Goal: Book appointment/travel/reservation

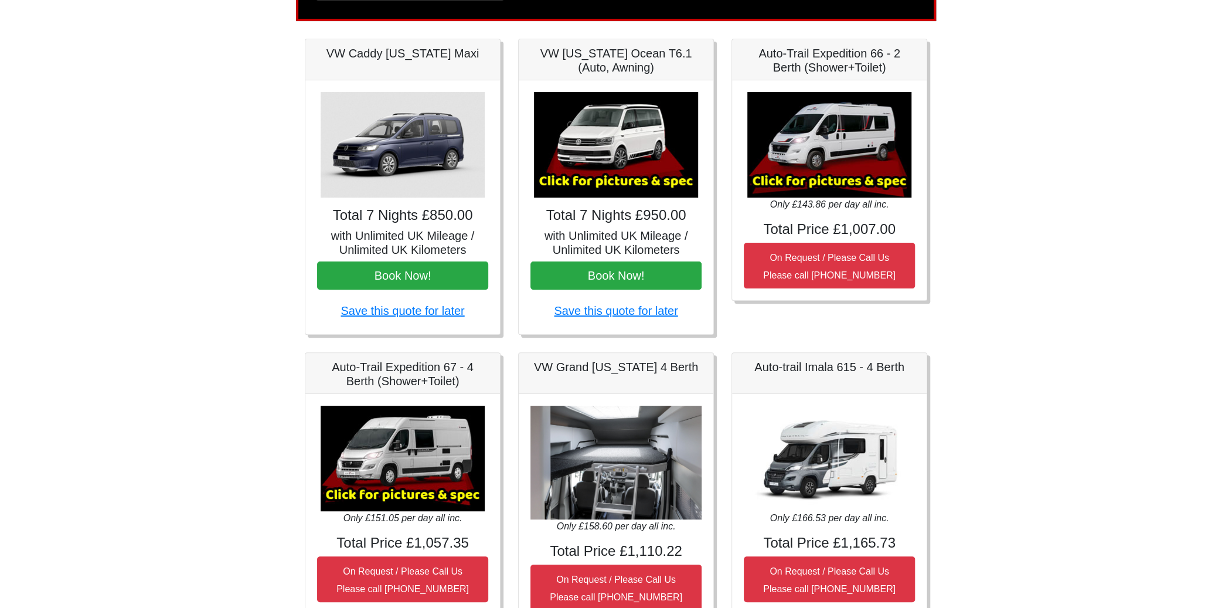
scroll to position [176, 0]
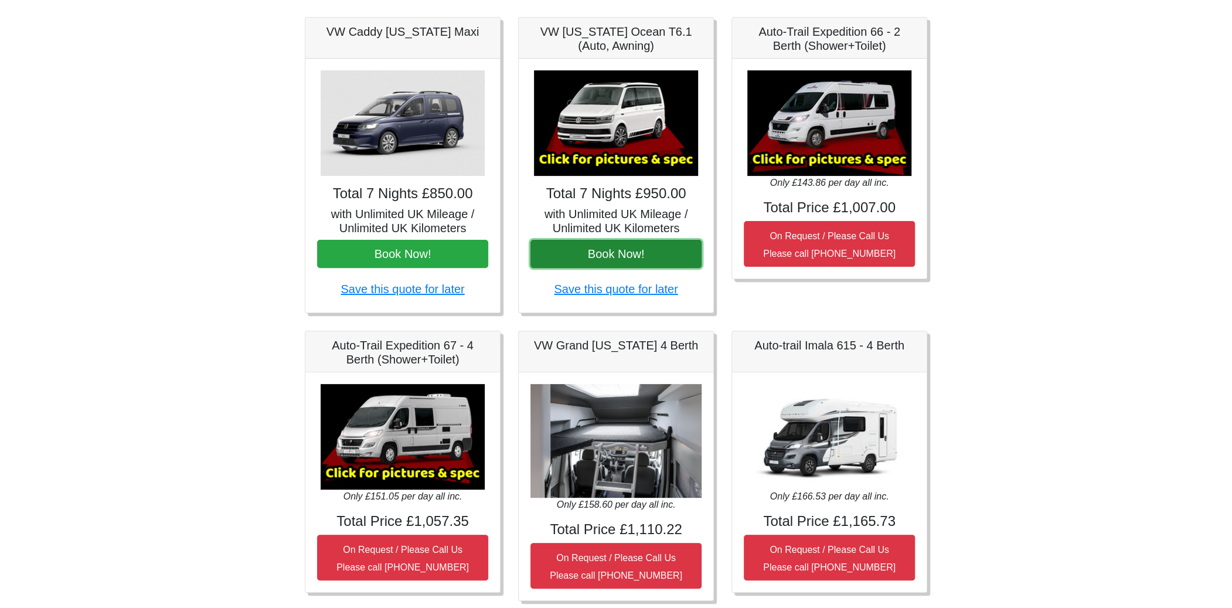
click at [636, 251] on button "Book Now!" at bounding box center [615, 254] width 171 height 28
click at [631, 258] on button "Book Now!" at bounding box center [615, 254] width 171 height 28
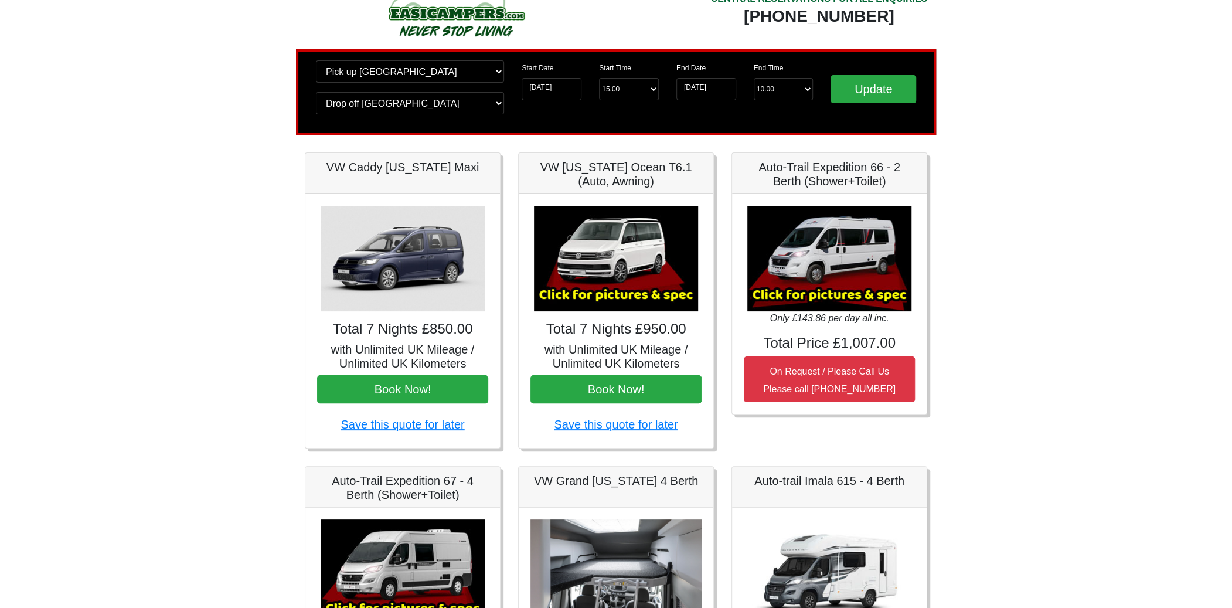
scroll to position [0, 0]
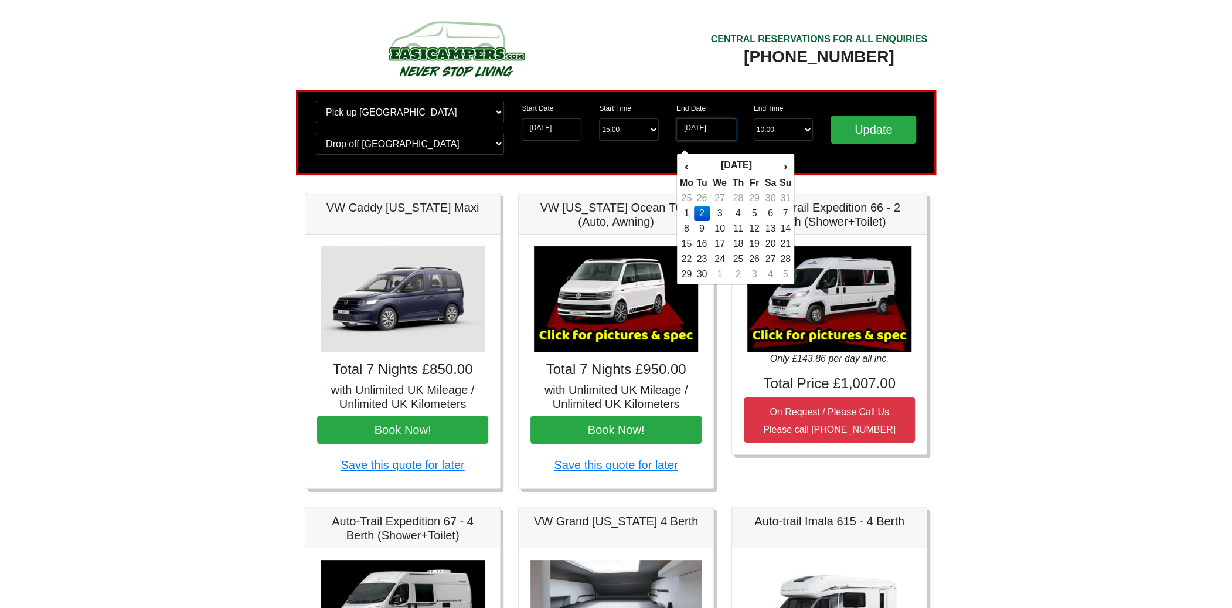
click at [686, 123] on input "02-09-2025" at bounding box center [706, 129] width 60 height 22
click at [684, 222] on td "8" at bounding box center [686, 228] width 15 height 15
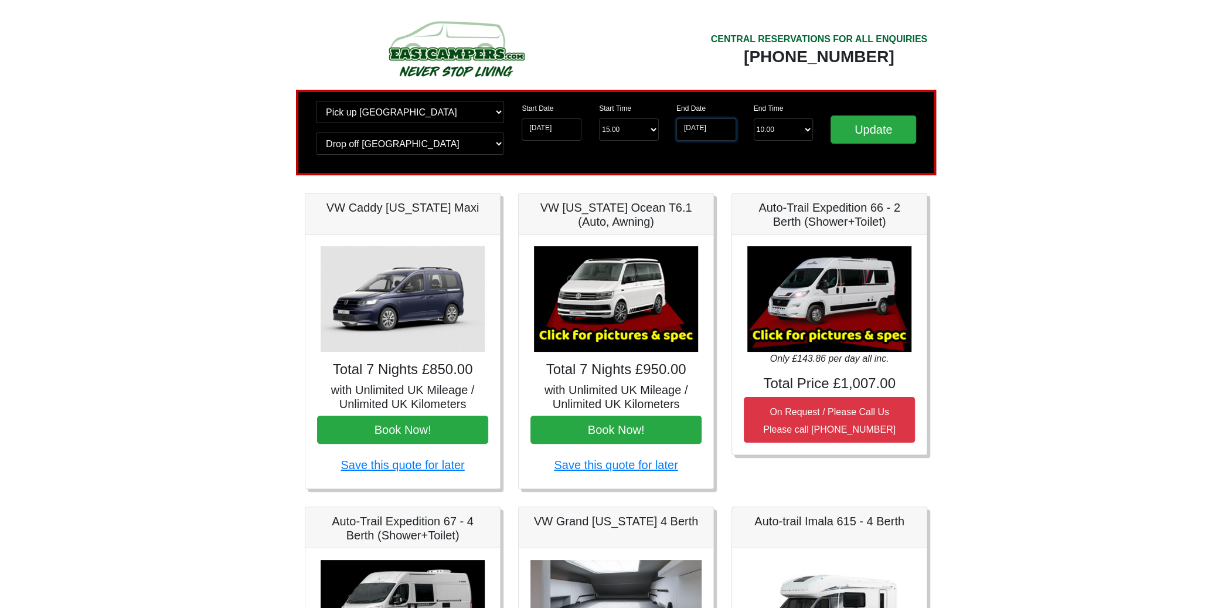
click at [688, 129] on input "08-09-2025" at bounding box center [706, 129] width 60 height 22
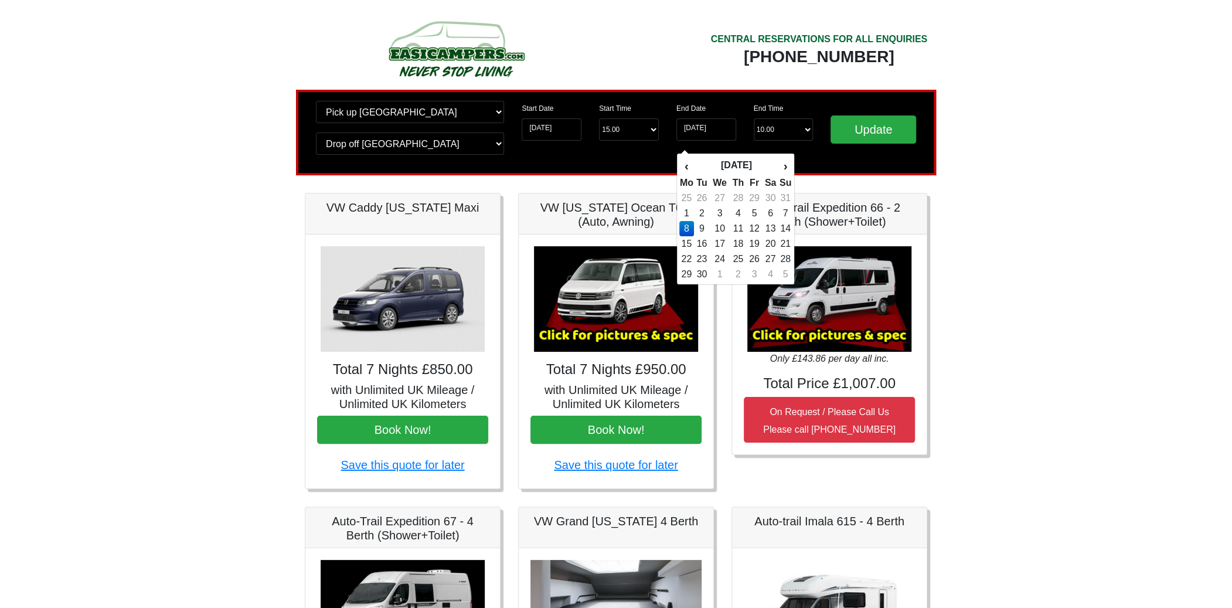
click at [684, 211] on td "1" at bounding box center [686, 213] width 15 height 15
type input "01-09-2025"
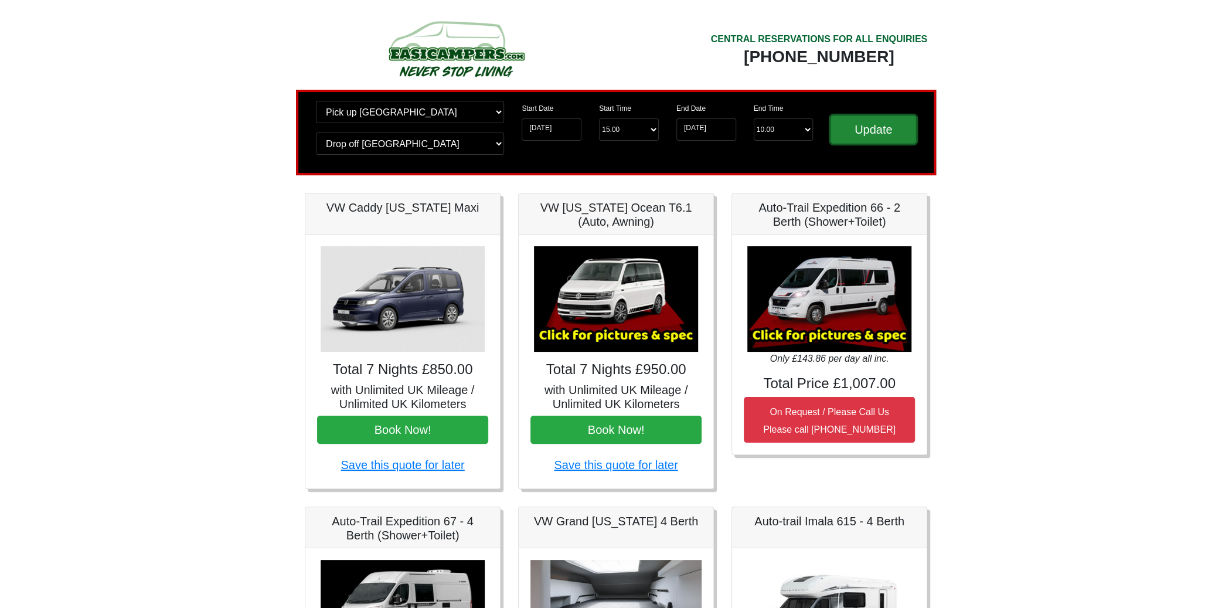
click at [855, 124] on input "Update" at bounding box center [874, 129] width 86 height 28
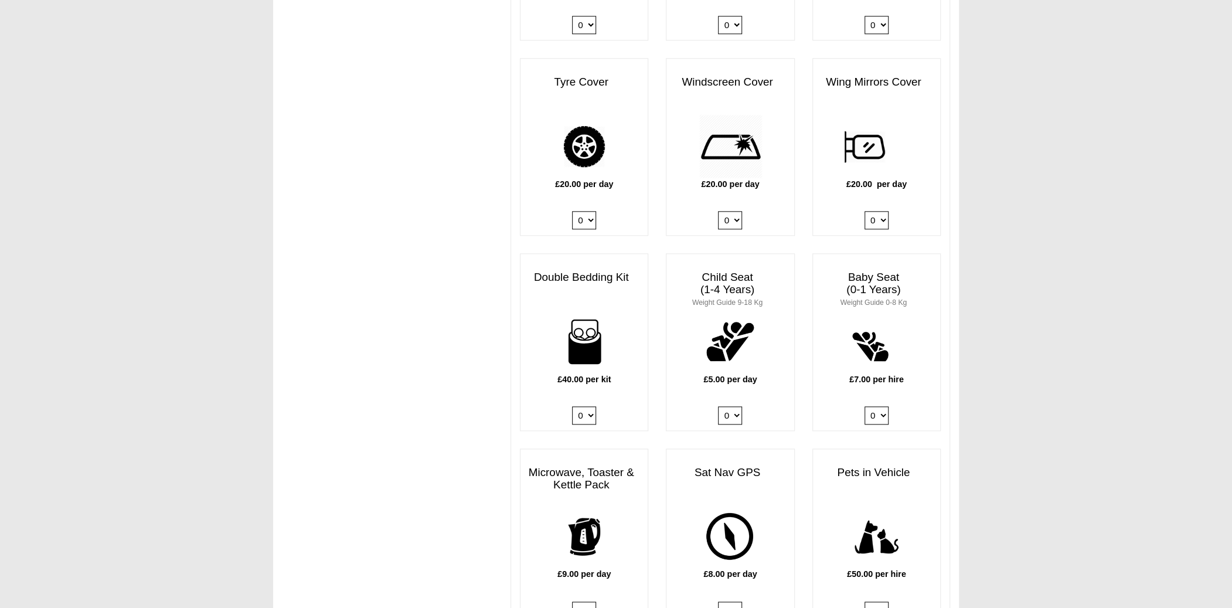
scroll to position [996, 0]
click at [726, 404] on select "0 1 2 3 4" at bounding box center [730, 413] width 24 height 18
select select "Child Seat (1-4 Years) x QTY 1 @ 5.00 GBP each."
click at [718, 404] on select "0 1 2 3 4" at bounding box center [730, 413] width 24 height 18
click at [573, 404] on select "0 1 2 3 4" at bounding box center [584, 413] width 24 height 18
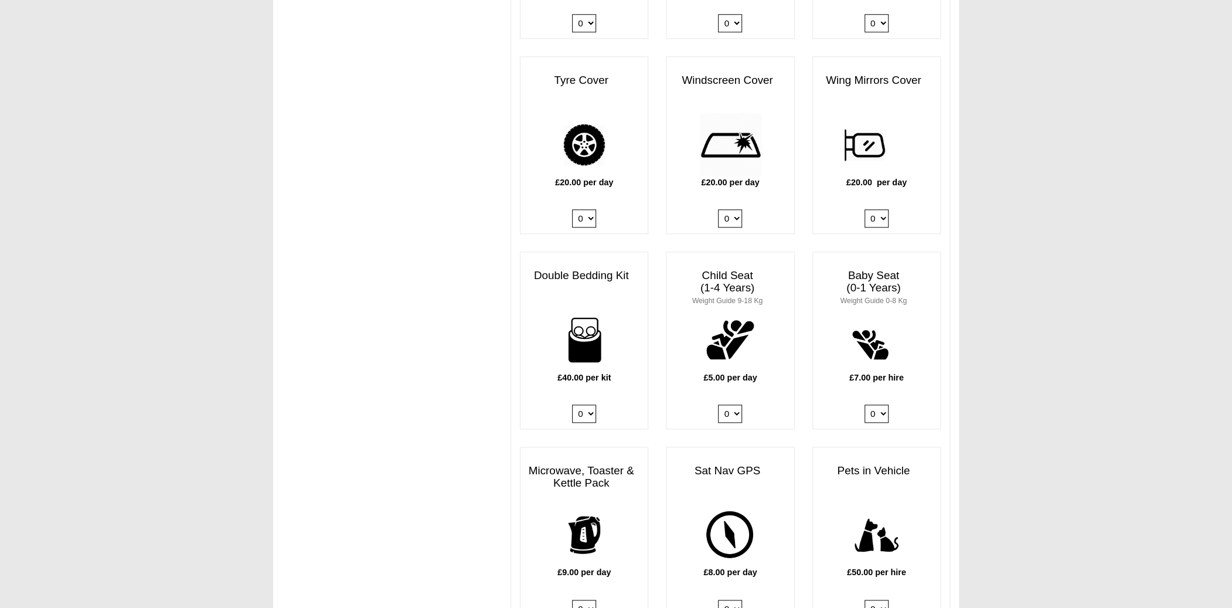
select select "Double Bedding Kit x QTY 1 @ 40.00 GBP per kit."
click at [572, 404] on select "0 1 2 3 4" at bounding box center [584, 413] width 24 height 18
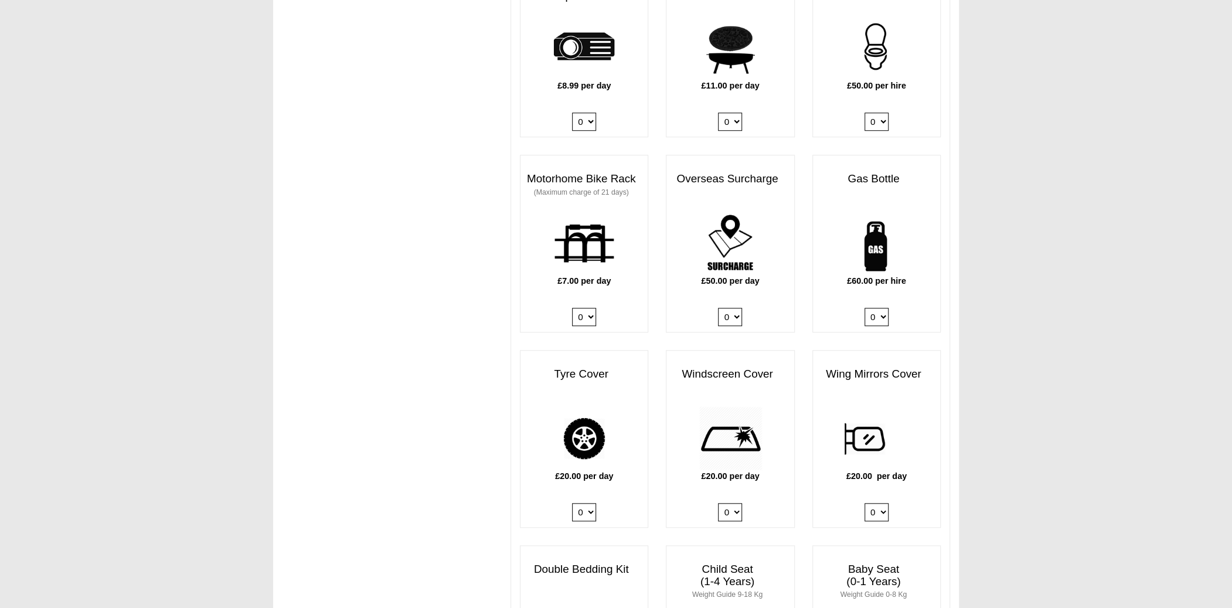
scroll to position [645, 0]
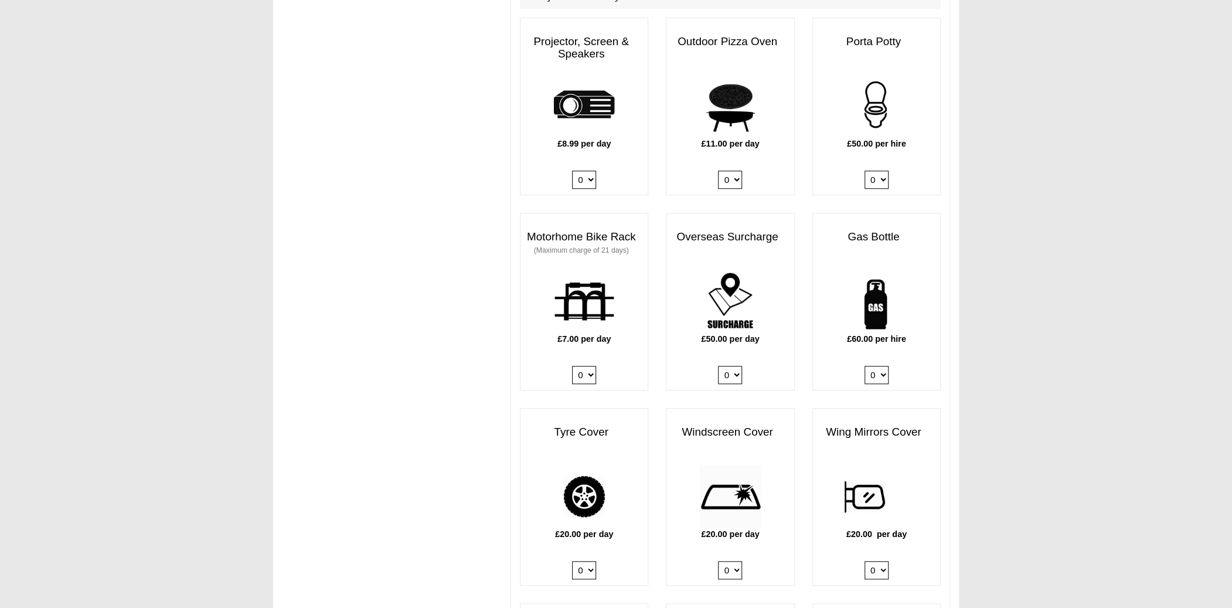
click at [872, 366] on select "0 1" at bounding box center [877, 375] width 24 height 18
click at [865, 366] on select "0 1" at bounding box center [877, 375] width 24 height 18
click at [869, 370] on div "£60.00 per hire 0 1" at bounding box center [876, 329] width 127 height 121
click at [878, 366] on select "0 1" at bounding box center [877, 375] width 24 height 18
select select "Gas Bottle x QTY 1 @ 60.00 GBP per hire."
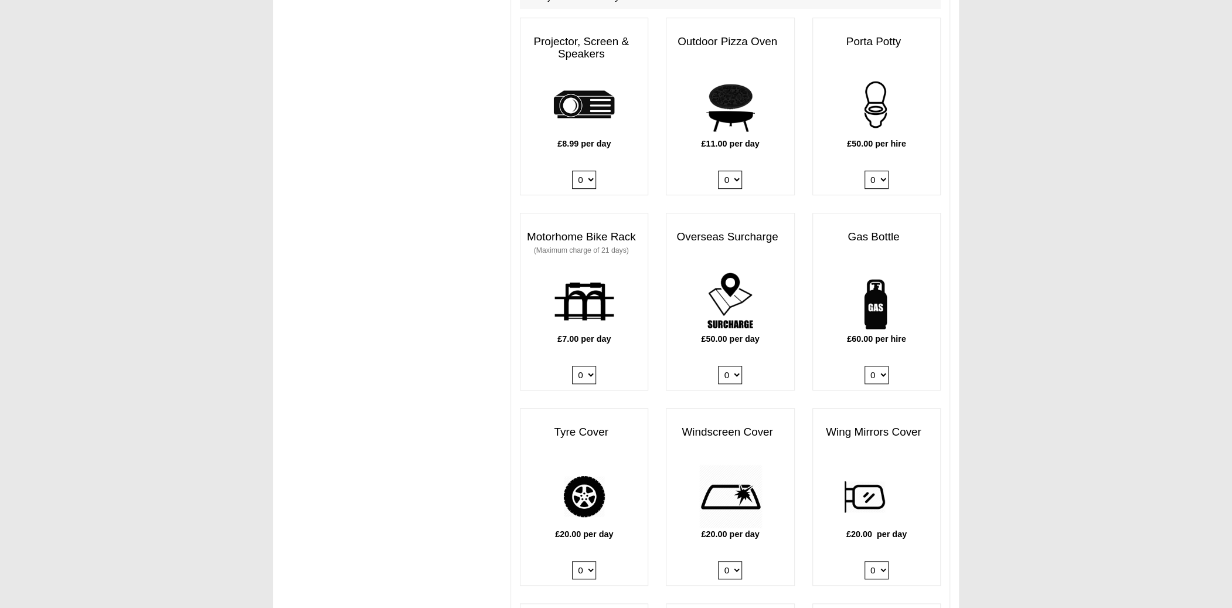
click at [865, 366] on select "0 1" at bounding box center [877, 375] width 24 height 18
click at [883, 171] on select "0 1" at bounding box center [877, 180] width 24 height 18
select select "Porta Potty x QTY 1 @ 50.00 GBP per hire."
click at [865, 171] on select "0 1" at bounding box center [877, 180] width 24 height 18
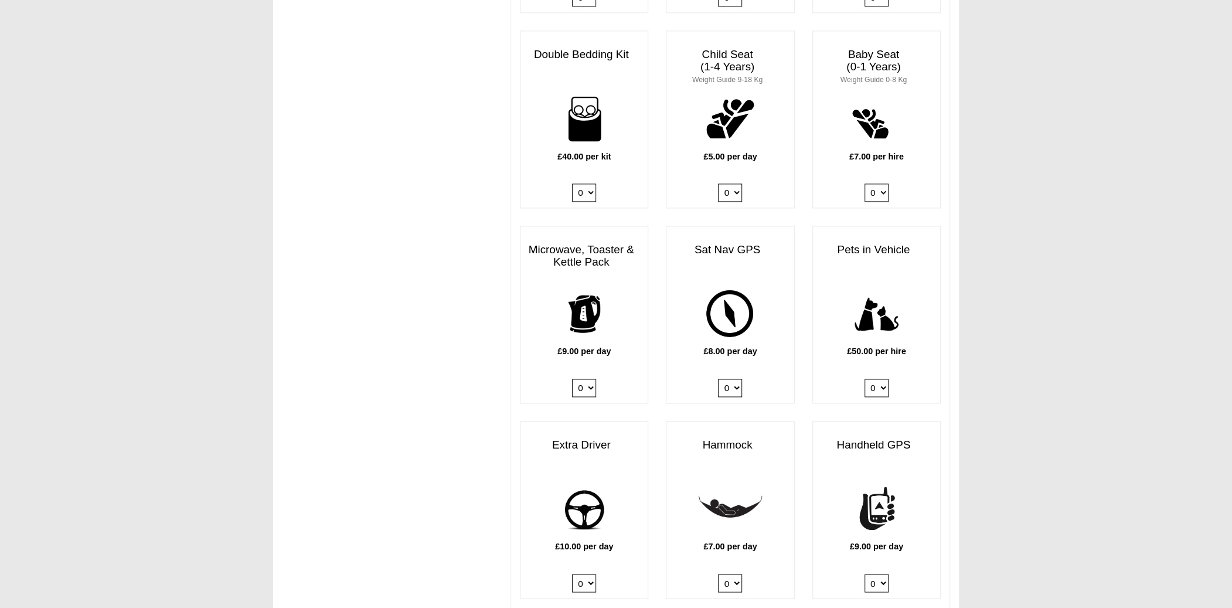
scroll to position [1231, 0]
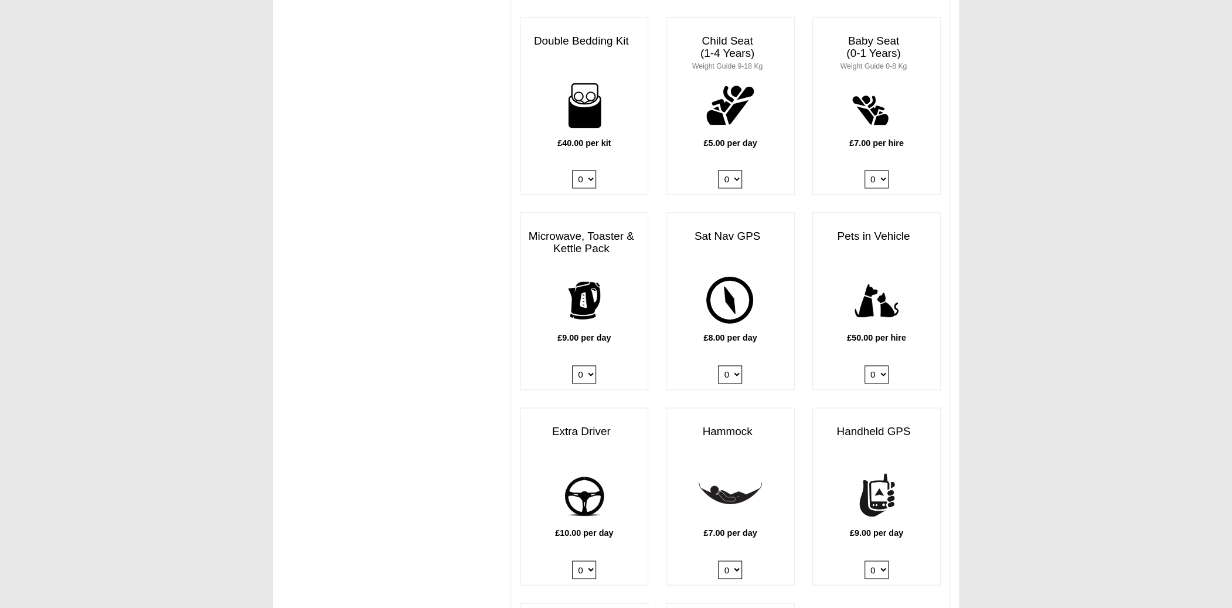
click at [576, 369] on select "0 1" at bounding box center [584, 374] width 24 height 18
select select "Kitchen Pack x QTY 1 @ 9.00 GBP per day."
click at [572, 365] on select "0 1" at bounding box center [584, 374] width 24 height 18
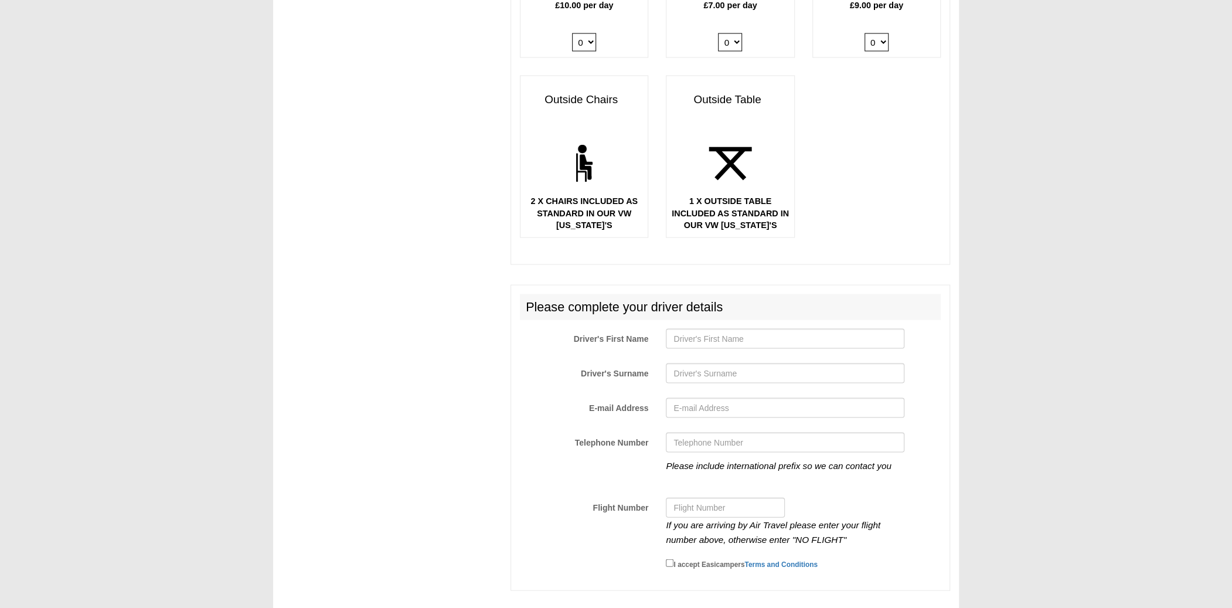
scroll to position [1862, 0]
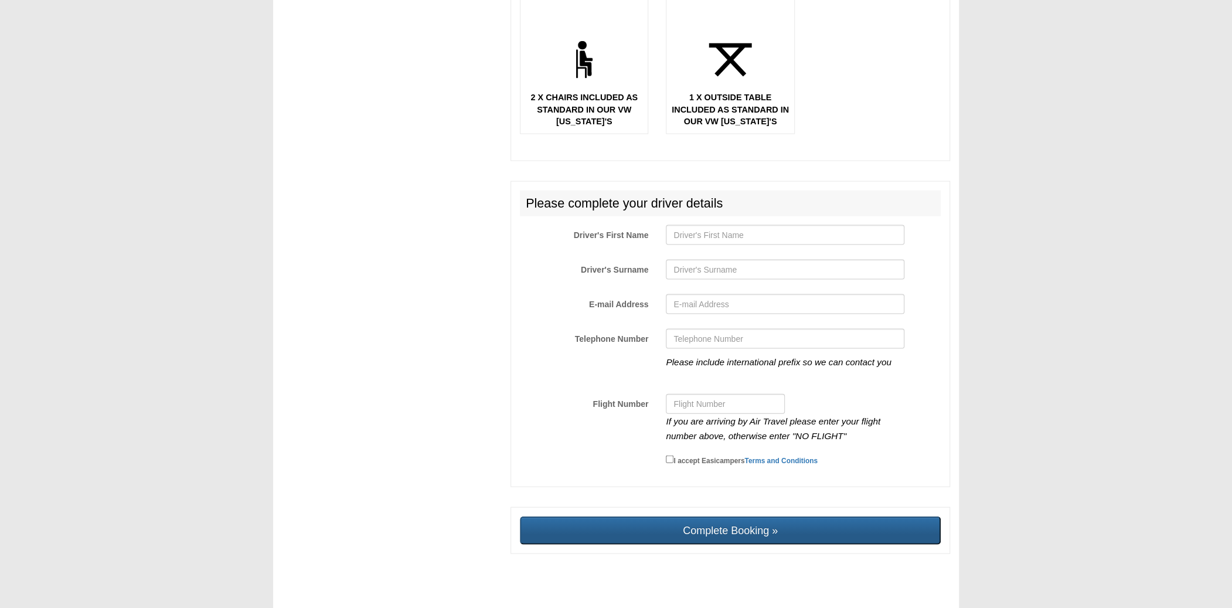
click at [739, 521] on input "Complete Booking »" at bounding box center [730, 530] width 421 height 28
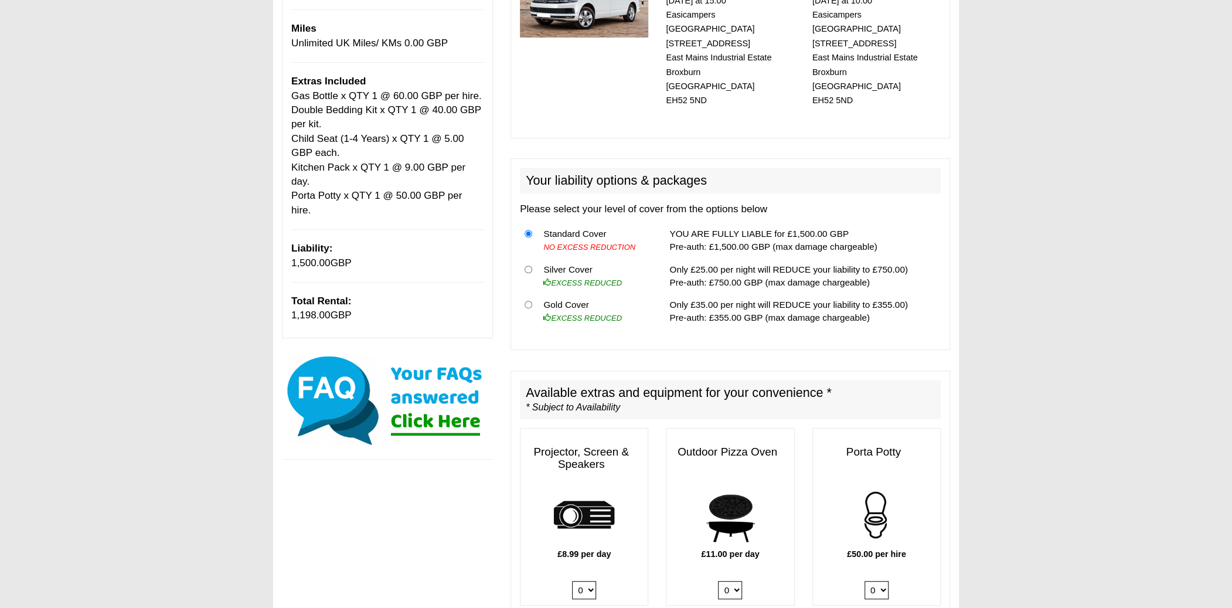
scroll to position [0, 0]
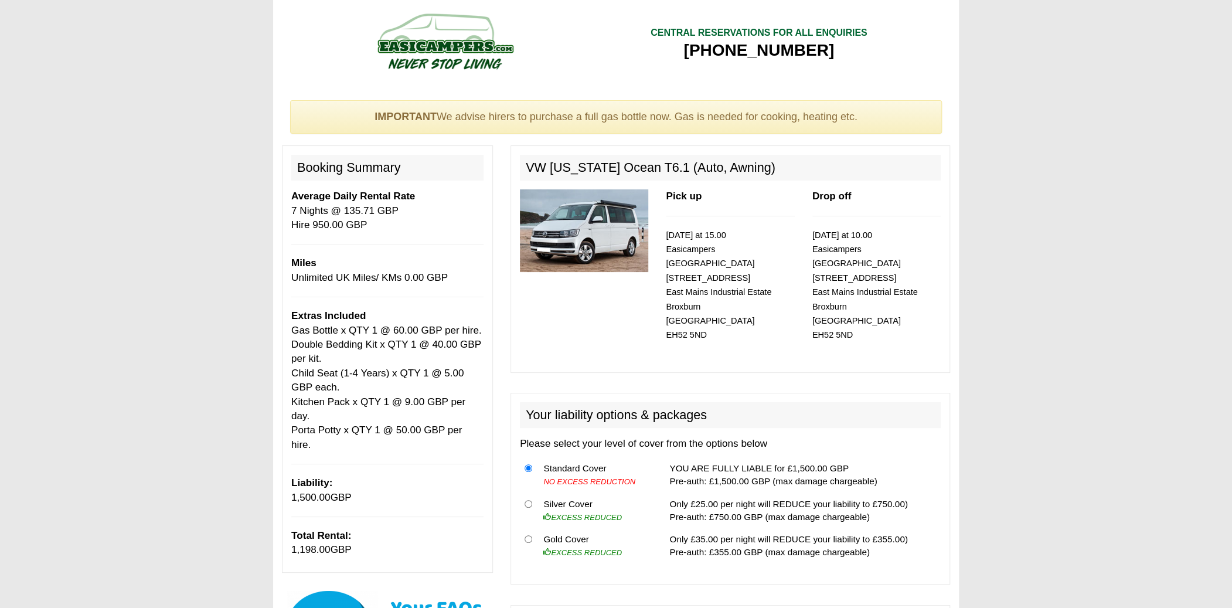
drag, startPoint x: 288, startPoint y: 521, endPoint x: 387, endPoint y: 528, distance: 99.9
click at [387, 528] on div "Booking Summary Average Daily Rental Rate 7 Nights @ 135.71 GBP Hire 950.00 GBP…" at bounding box center [387, 358] width 211 height 427
click at [580, 513] on icon "EXCESS REDUCED" at bounding box center [582, 517] width 79 height 9
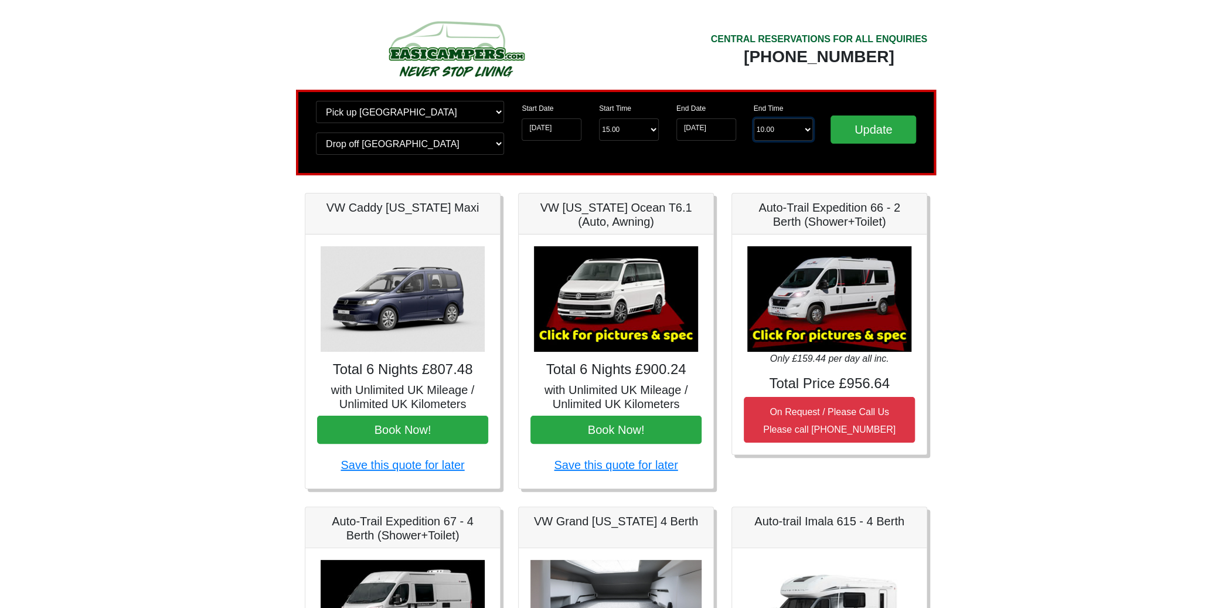
click at [778, 130] on select "End Time 10.00 -------- 08.00 am 09.00 am 10.00 am 11.00 am (Sunday Only)" at bounding box center [784, 129] width 60 height 22
click at [1064, 230] on body "CENTRAL RESERVATIONS FOR ALL ENQUIRIES 00 44 ( 0 ) 1942 778899 Easicampers Book…" at bounding box center [616, 551] width 1232 height 1102
click at [877, 137] on input "Update" at bounding box center [874, 129] width 86 height 28
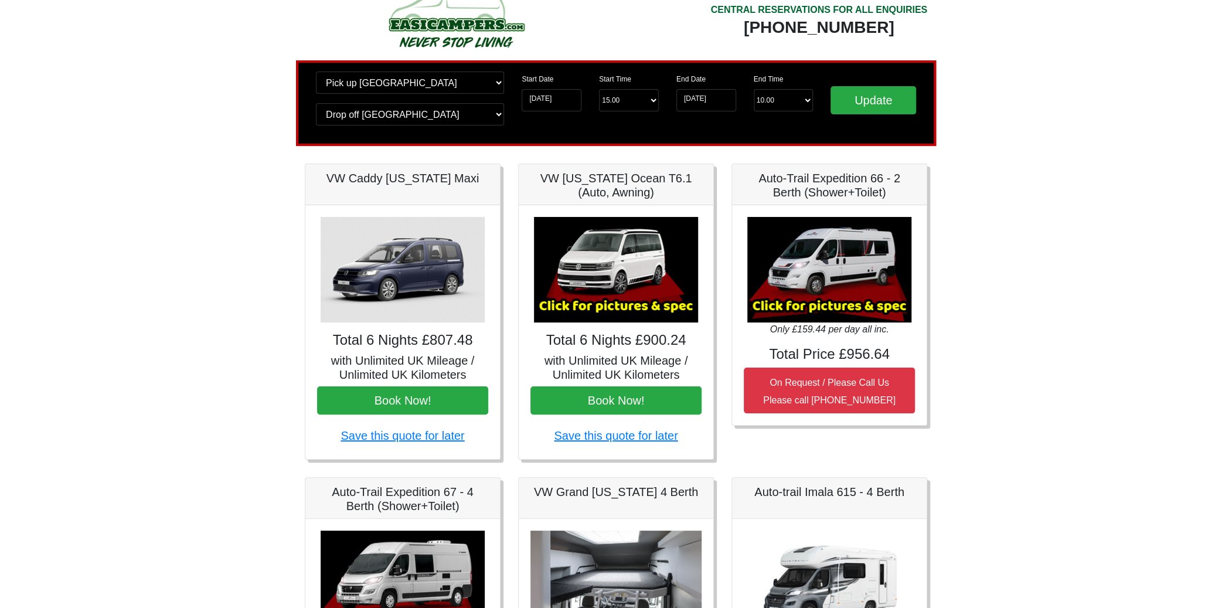
scroll to position [59, 0]
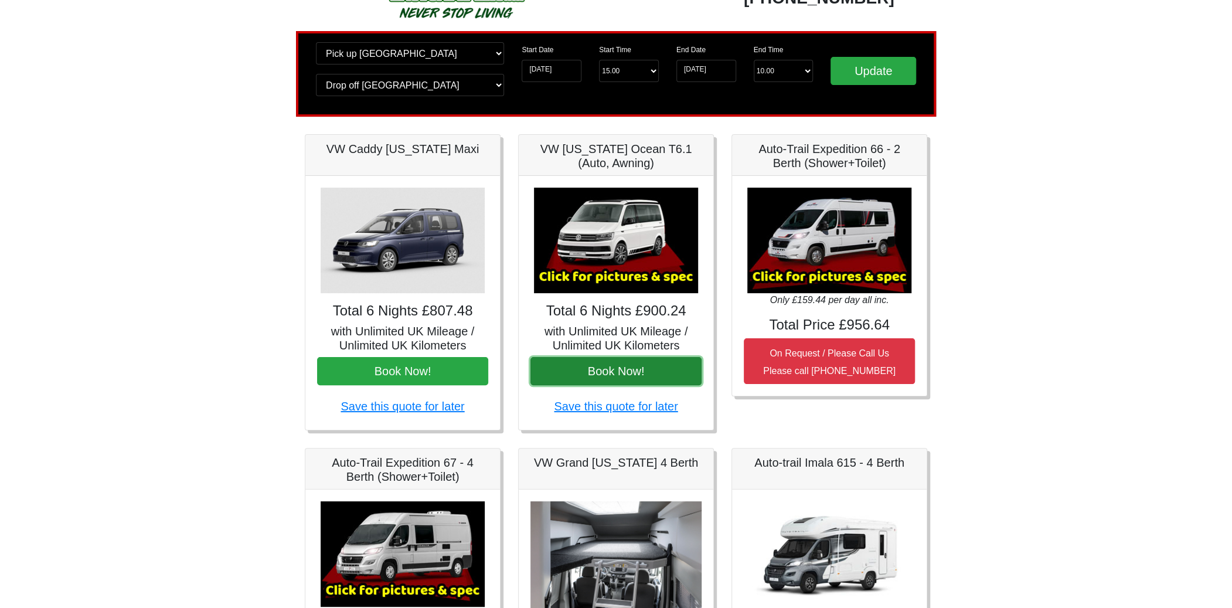
click at [594, 366] on button "Book Now!" at bounding box center [615, 371] width 171 height 28
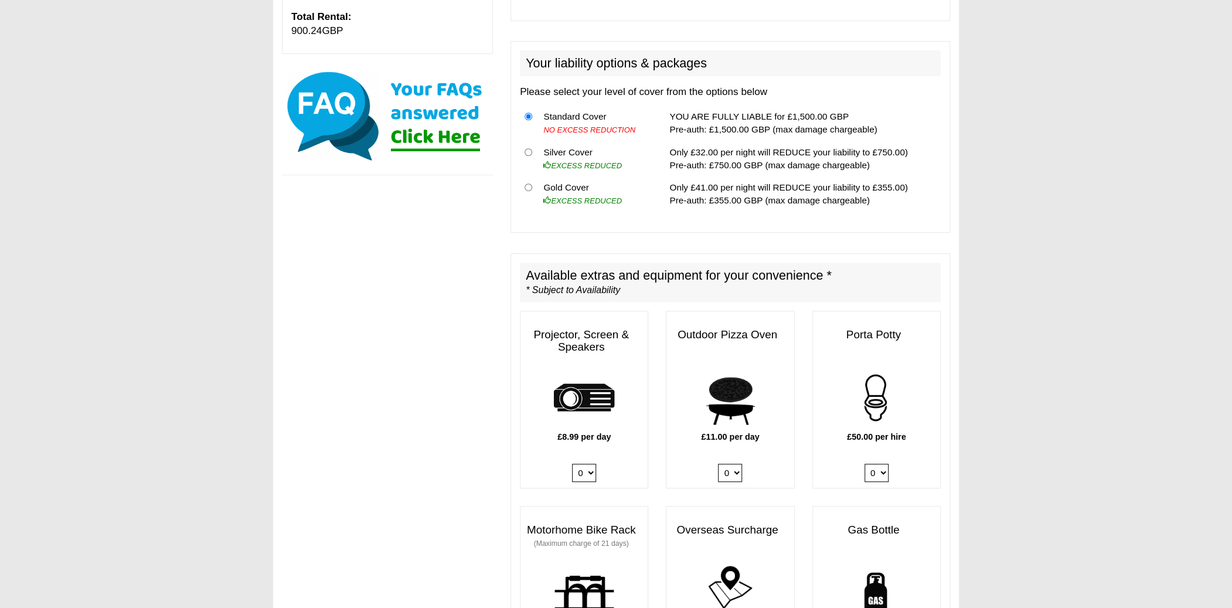
scroll to position [586, 0]
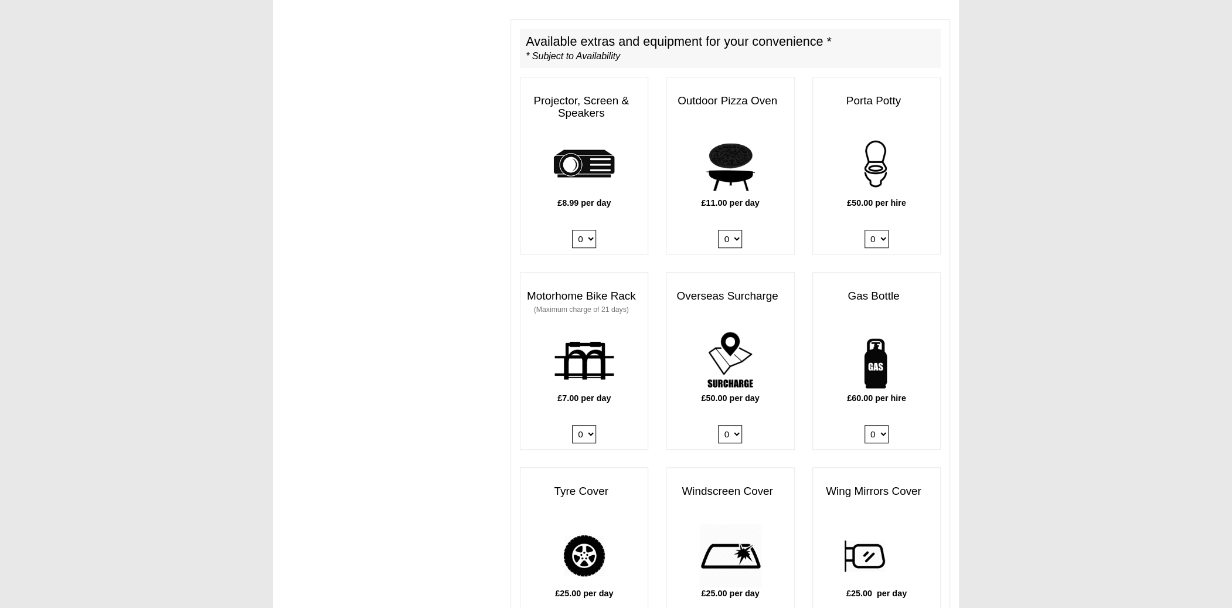
click at [873, 230] on select "0 1" at bounding box center [877, 239] width 24 height 18
select select "Porta Potty x QTY 1 @ 50.00 GBP per hire."
click at [865, 230] on select "0 1" at bounding box center [877, 239] width 24 height 18
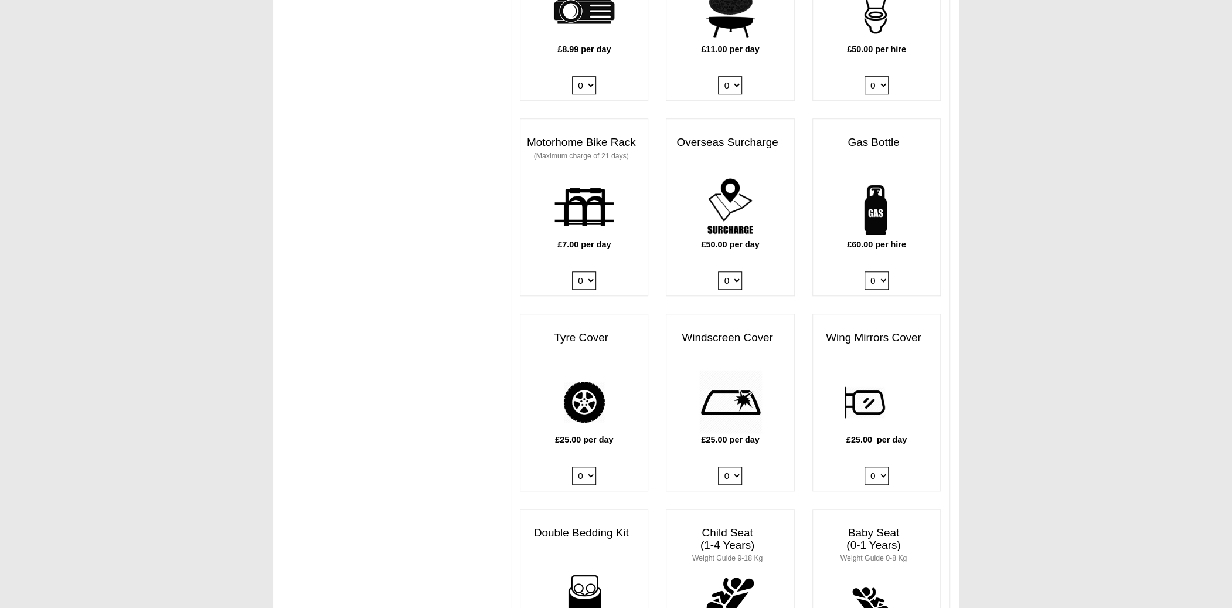
scroll to position [879, 0]
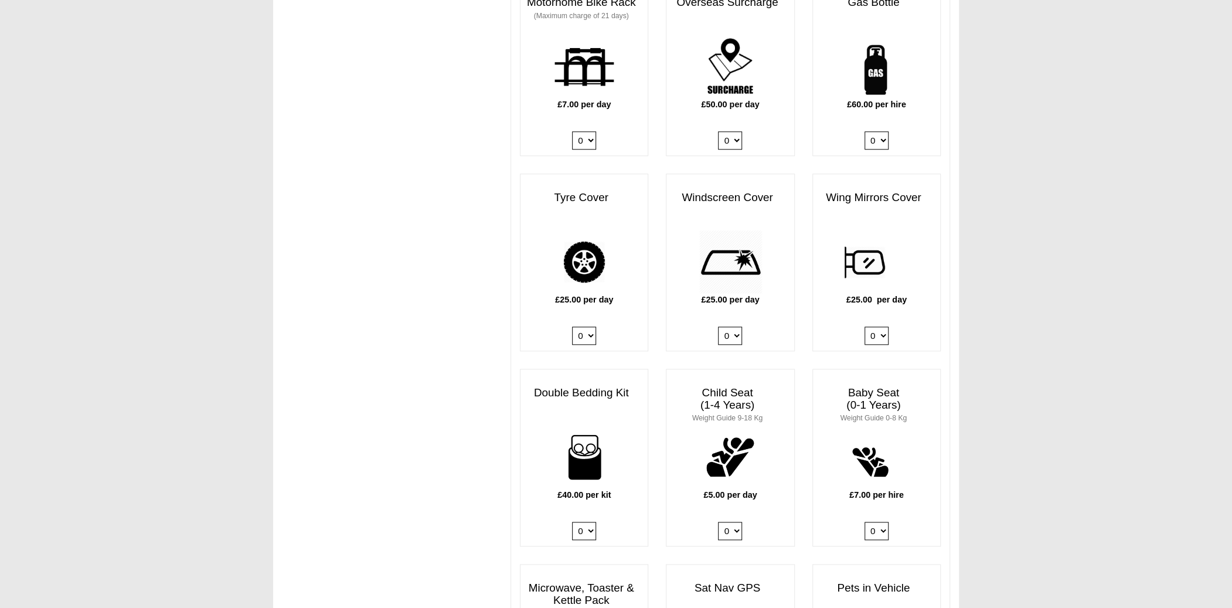
click at [879, 131] on select "0 1" at bounding box center [877, 140] width 24 height 18
select select "Gas Bottle x QTY 1 @ 60.00 GBP per hire."
click at [865, 131] on select "0 1" at bounding box center [877, 140] width 24 height 18
click at [587, 522] on select "0 1 2 3 4" at bounding box center [584, 531] width 24 height 18
select select "Double Bedding Kit x QTY 1 @ 40.00 GBP per kit."
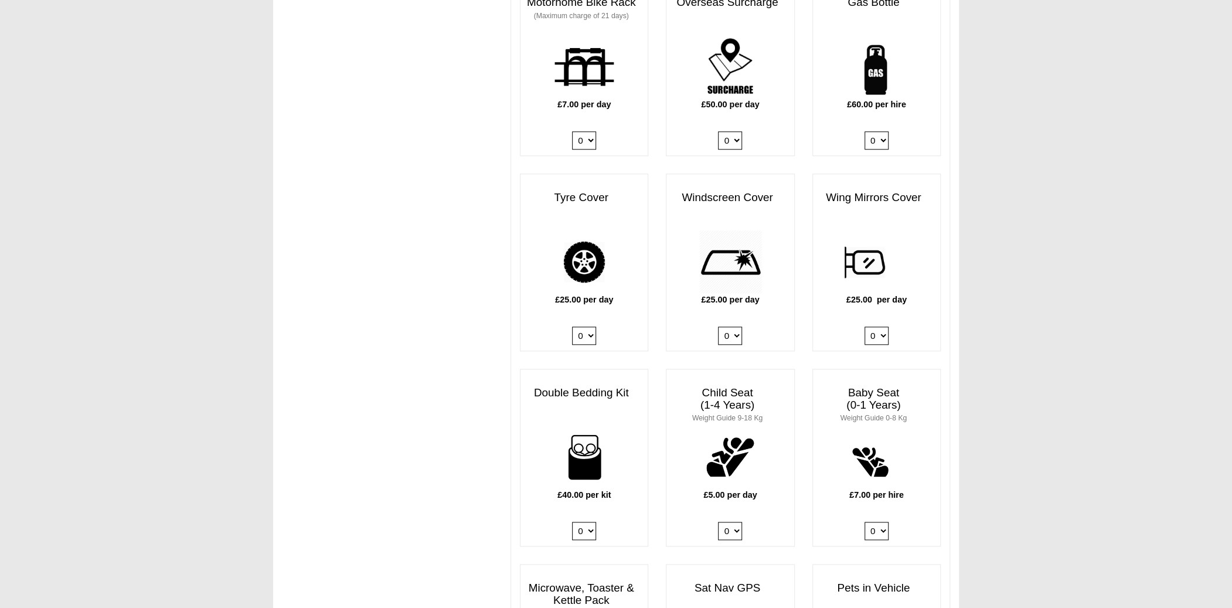
click at [572, 522] on select "0 1 2 3 4" at bounding box center [584, 531] width 24 height 18
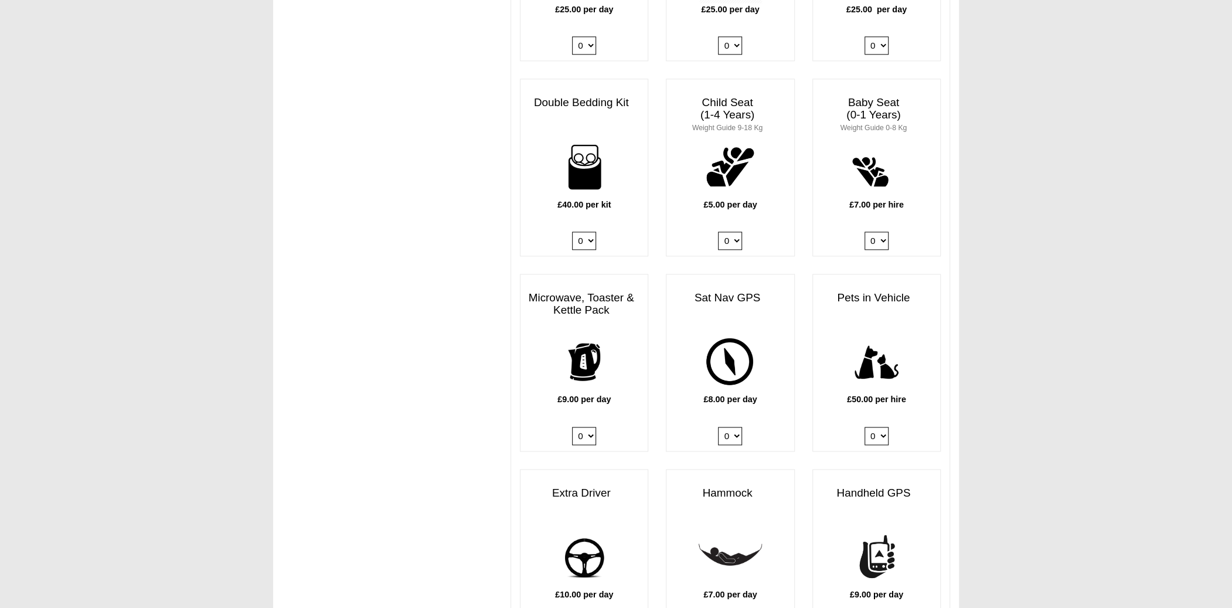
scroll to position [1172, 0]
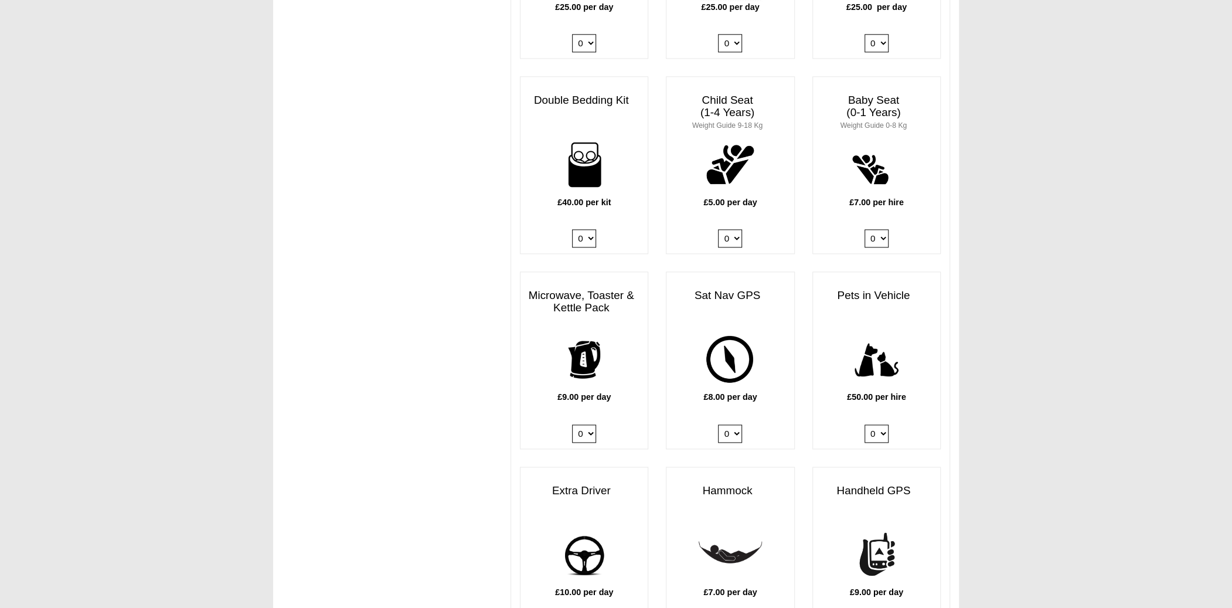
click at [583, 424] on select "0 1" at bounding box center [584, 433] width 24 height 18
select select "Kitchen Pack x QTY 1 @ 9.00 GBP per day."
click at [572, 424] on select "0 1" at bounding box center [584, 433] width 24 height 18
click at [737, 229] on select "0 1 2 3 4" at bounding box center [730, 238] width 24 height 18
select select "Child Seat (1-4 Years) x QTY 1 @ 5.00 GBP each."
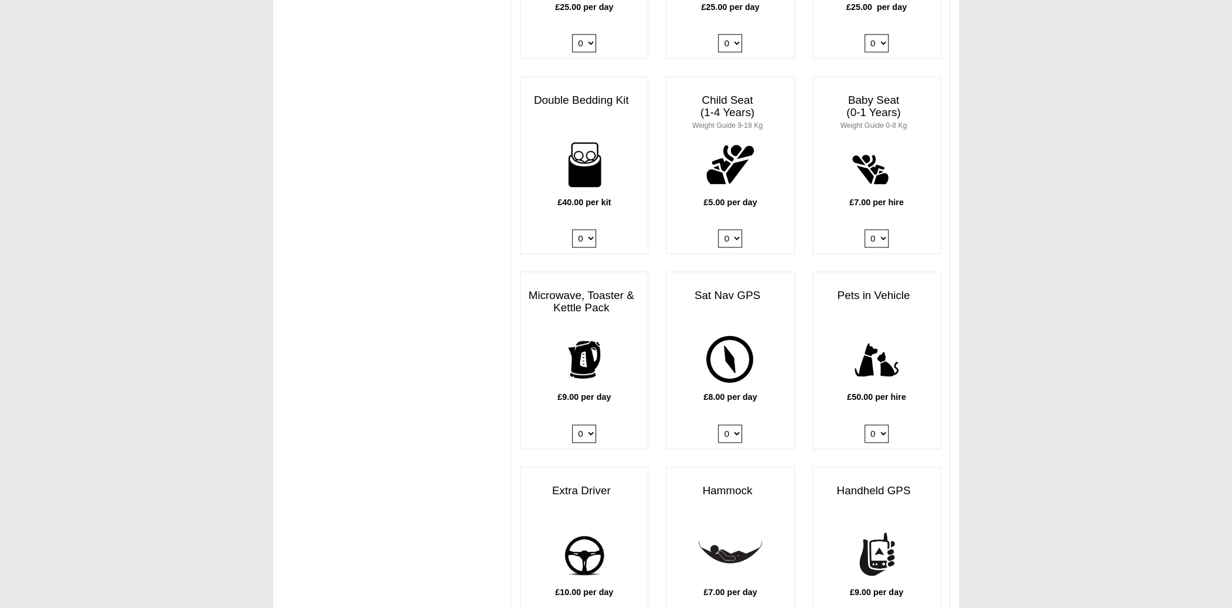
click at [718, 229] on select "0 1 2 3 4" at bounding box center [730, 238] width 24 height 18
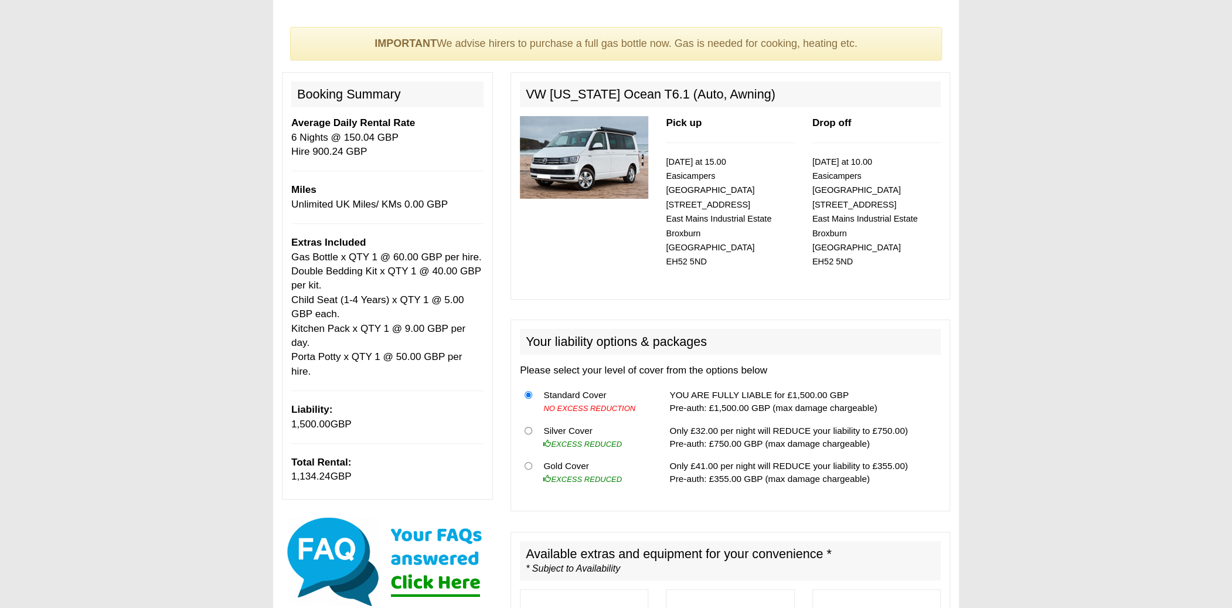
scroll to position [0, 0]
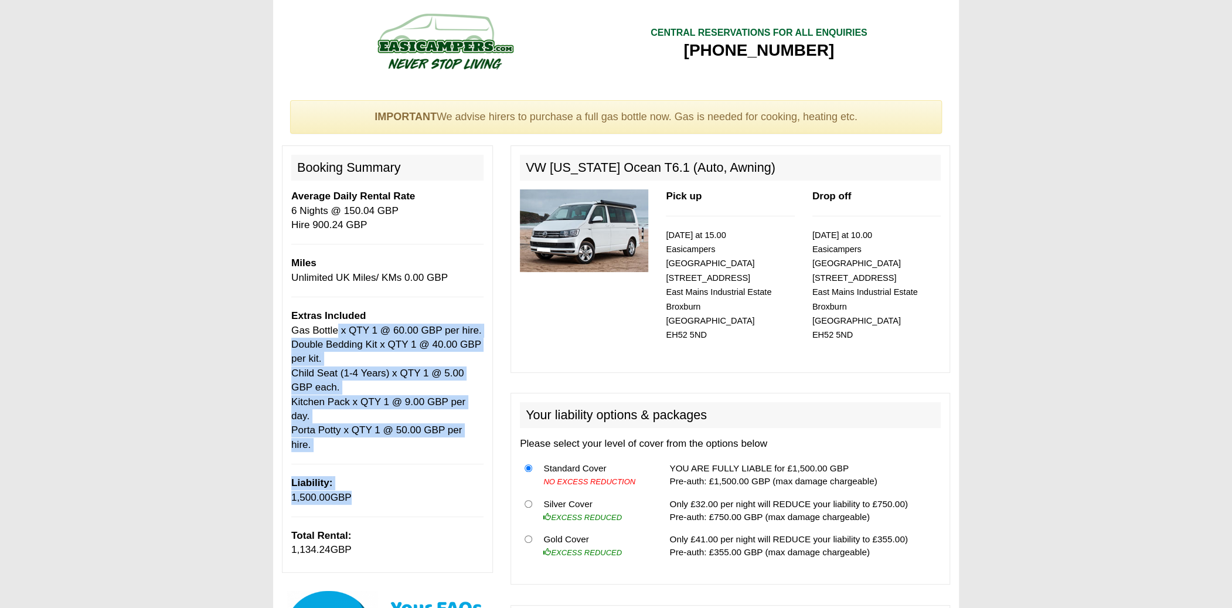
drag, startPoint x: 335, startPoint y: 324, endPoint x: 329, endPoint y: 477, distance: 153.7
click at [329, 477] on div "Booking Summary Average Daily Rental Rate 6 Nights @ 150.04 GBP Hire 900.24 GBP…" at bounding box center [387, 358] width 211 height 427
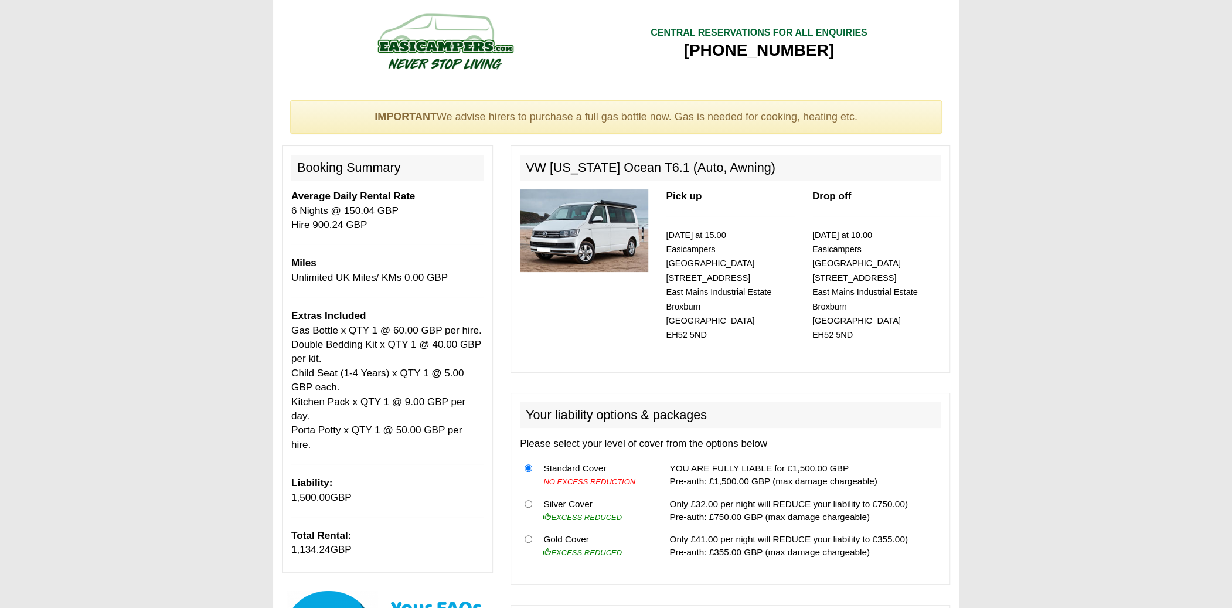
click at [369, 479] on div "Booking Summary Average Daily Rental Rate 6 Nights @ 150.04 GBP Hire 900.24 GBP…" at bounding box center [387, 358] width 211 height 427
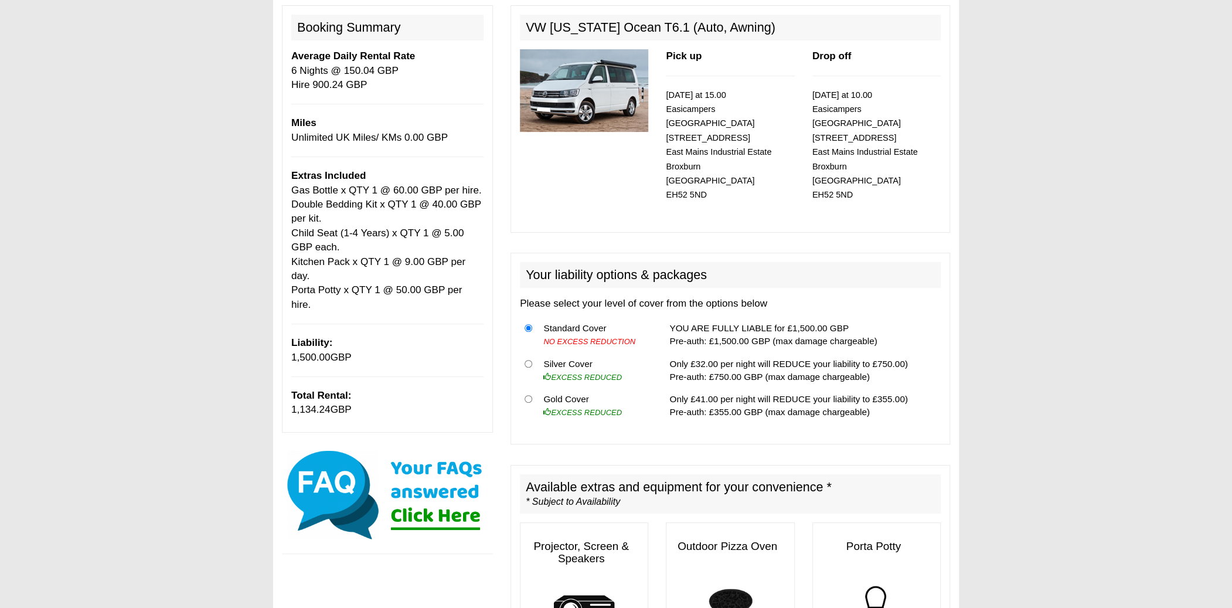
scroll to position [176, 0]
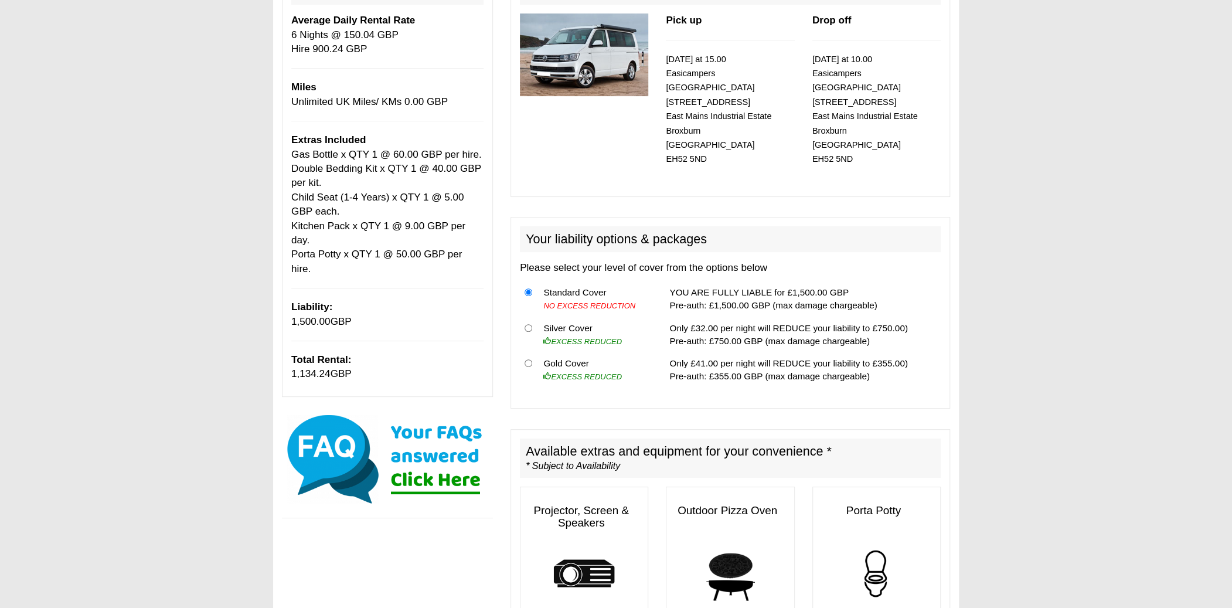
drag, startPoint x: 285, startPoint y: 342, endPoint x: 416, endPoint y: 342, distance: 131.3
click at [416, 342] on div "Booking Summary Average Daily Rental Rate 6 Nights @ 150.04 GBP Hire 900.24 GBP…" at bounding box center [387, 183] width 211 height 427
click at [416, 353] on p "Total Rental: 1,134.24 GBP" at bounding box center [387, 367] width 192 height 29
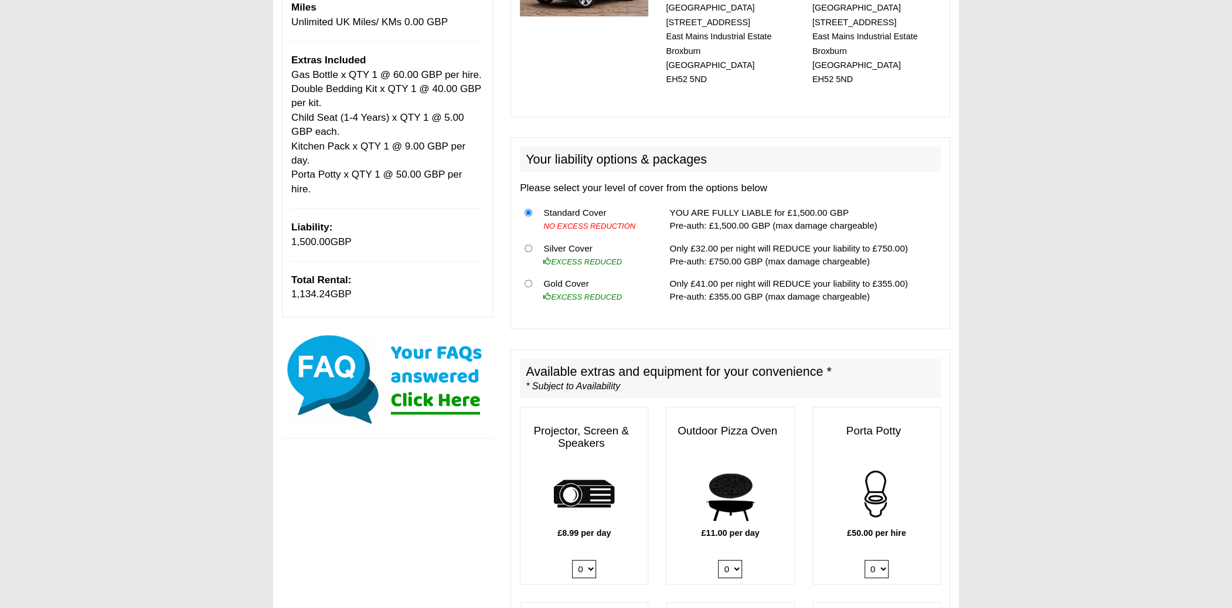
scroll to position [0, 0]
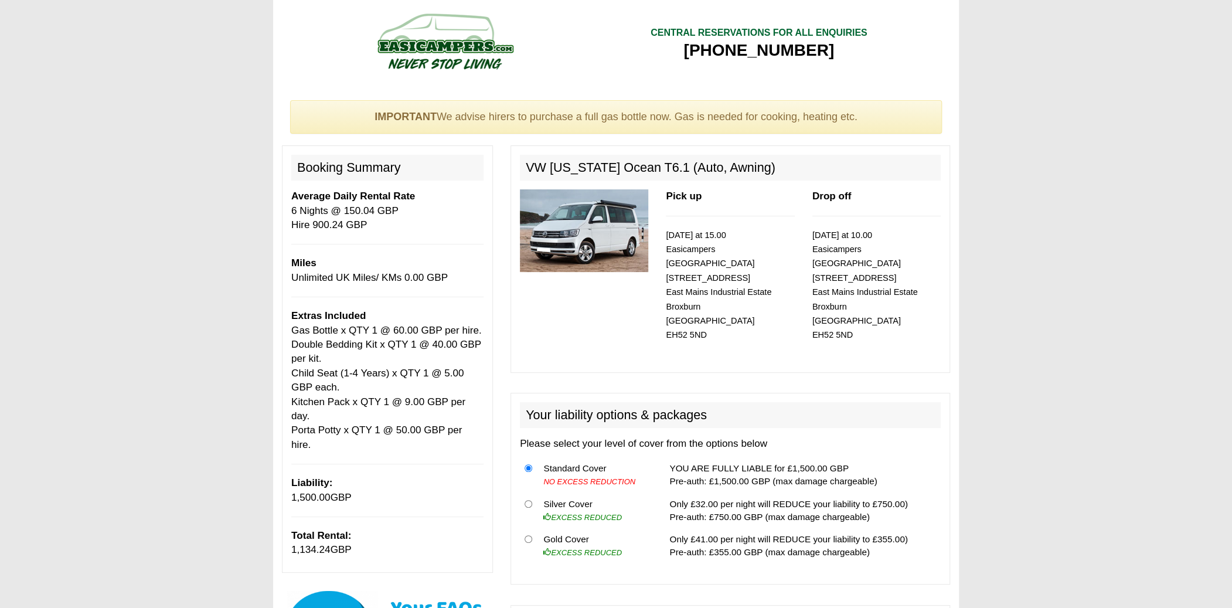
drag, startPoint x: 647, startPoint y: 30, endPoint x: 880, endPoint y: 50, distance: 234.7
click at [880, 50] on div "CENTRAL RESERVATIONS FOR ALL ENQUIRIES [PHONE_NUMBER]" at bounding box center [759, 44] width 286 height 88
click at [406, 44] on img at bounding box center [445, 41] width 223 height 64
